Goal: Check status: Check status

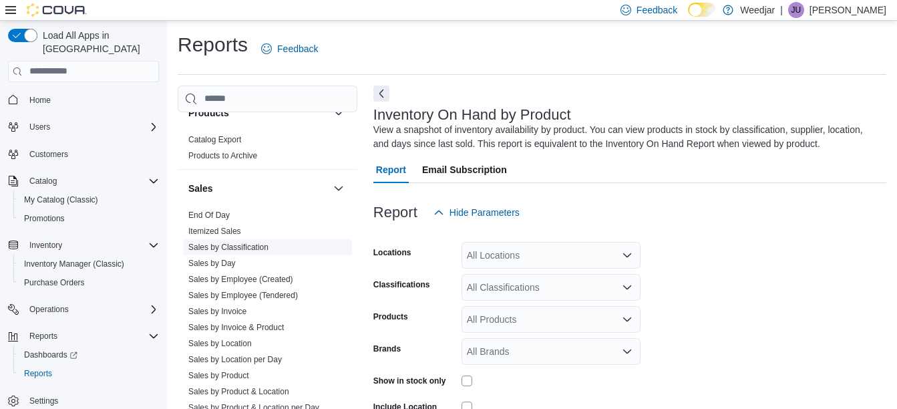
scroll to position [735, 0]
drag, startPoint x: 204, startPoint y: 213, endPoint x: 355, endPoint y: 253, distance: 156.7
click at [204, 213] on link "End Of Day" at bounding box center [208, 214] width 41 height 9
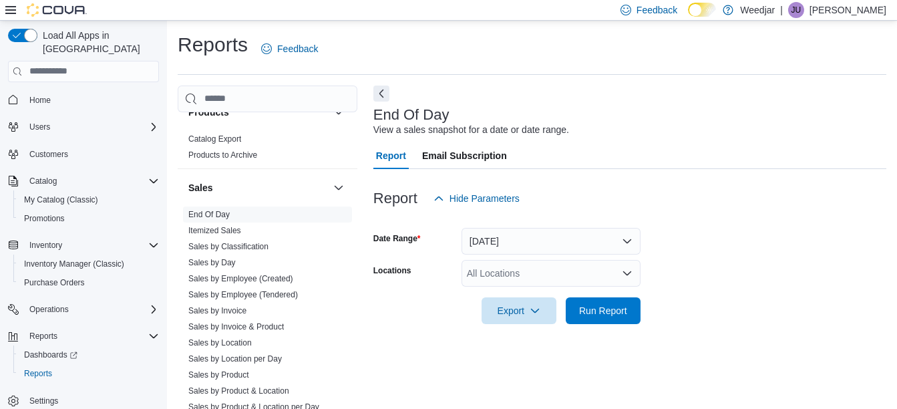
scroll to position [21, 0]
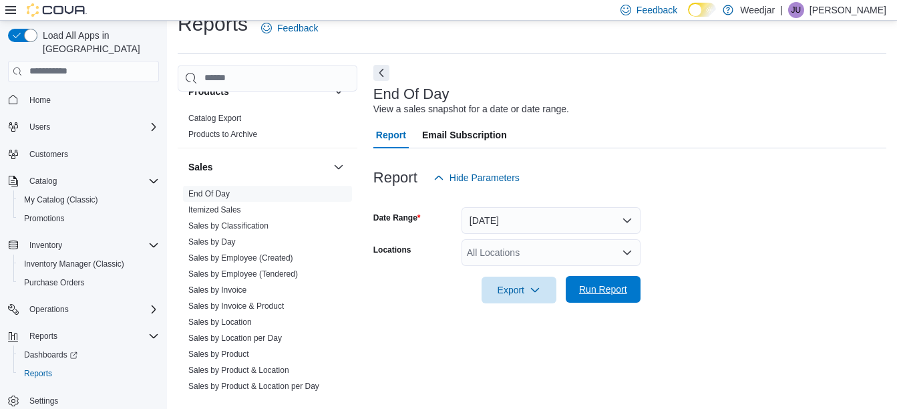
click at [609, 294] on span "Run Report" at bounding box center [603, 289] width 48 height 13
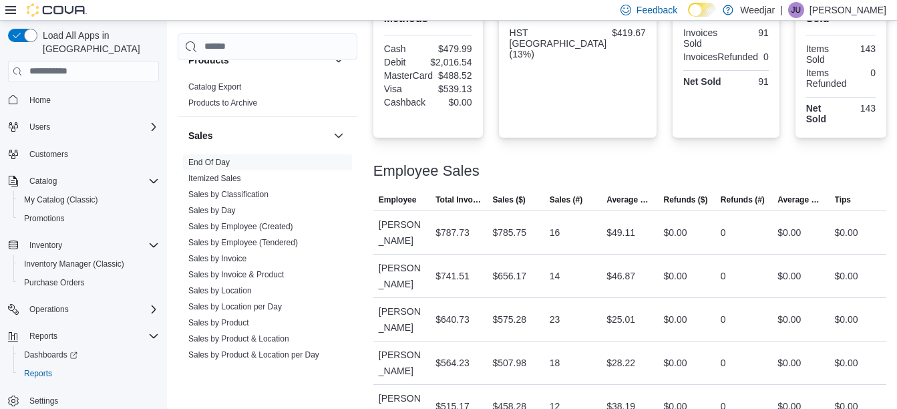
scroll to position [531, 0]
